Goal: Find specific page/section: Find specific page/section

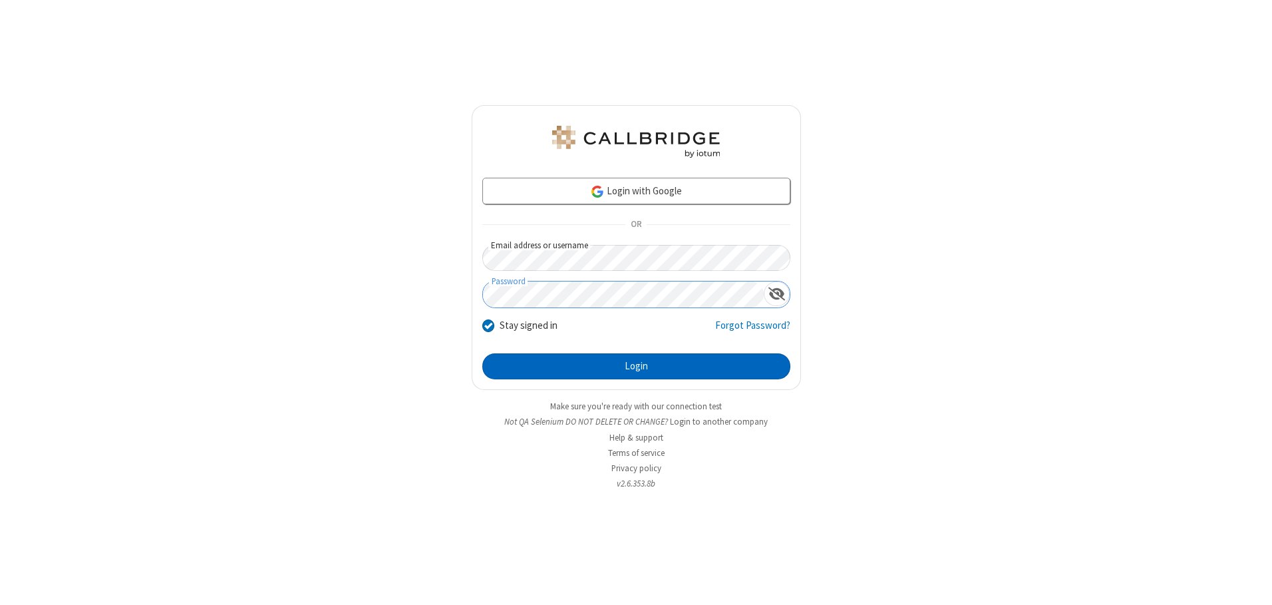
click at [636, 366] on button "Login" at bounding box center [636, 366] width 308 height 27
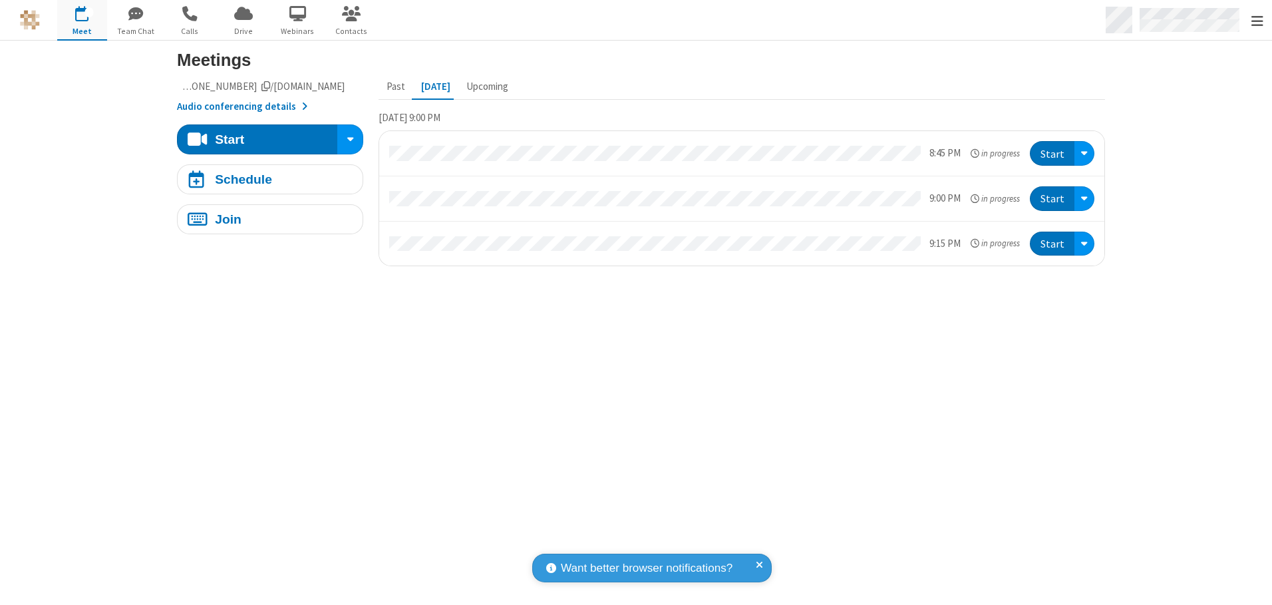
click at [1257, 21] on span "Open menu" at bounding box center [1257, 21] width 12 height 13
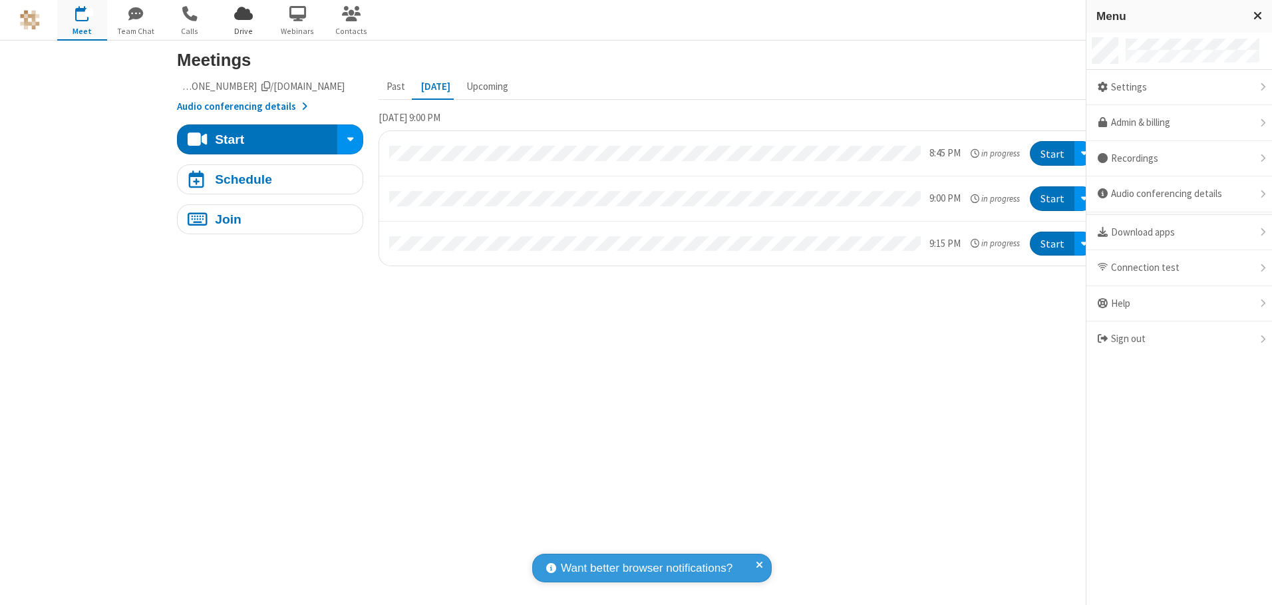
click at [243, 31] on span "Drive" at bounding box center [244, 31] width 50 height 12
